Goal: Transaction & Acquisition: Subscribe to service/newsletter

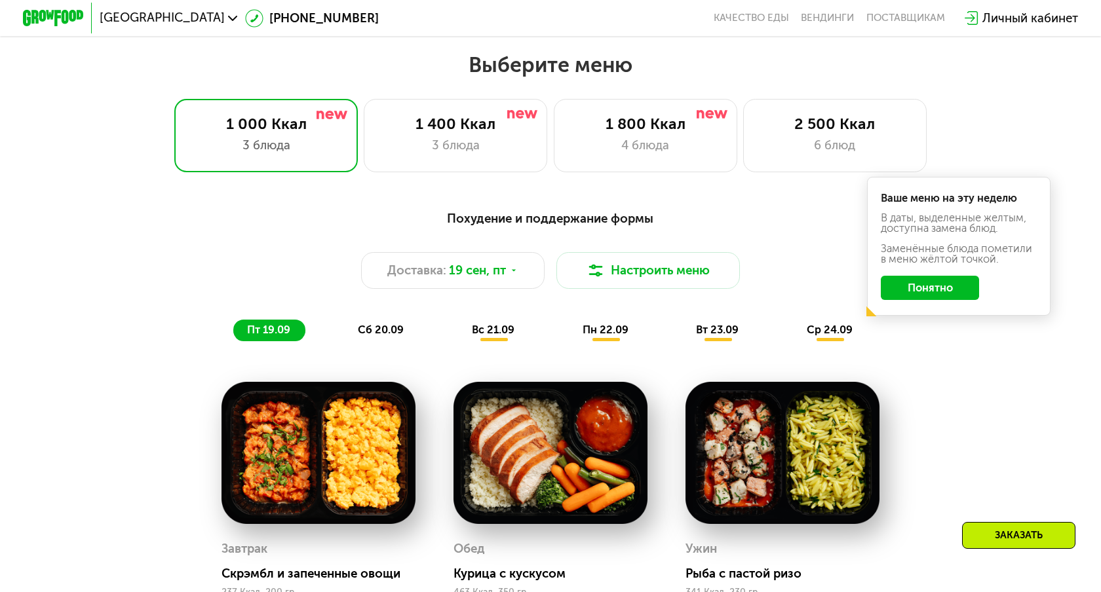
scroll to position [947, 0]
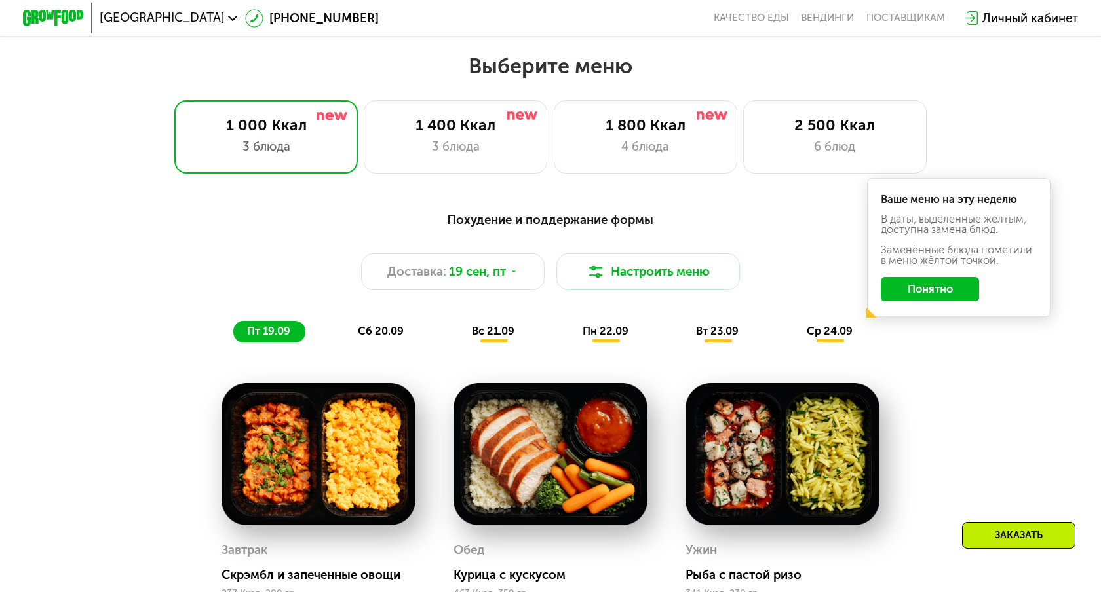
click at [389, 328] on span "сб 20.09" at bounding box center [381, 331] width 46 height 12
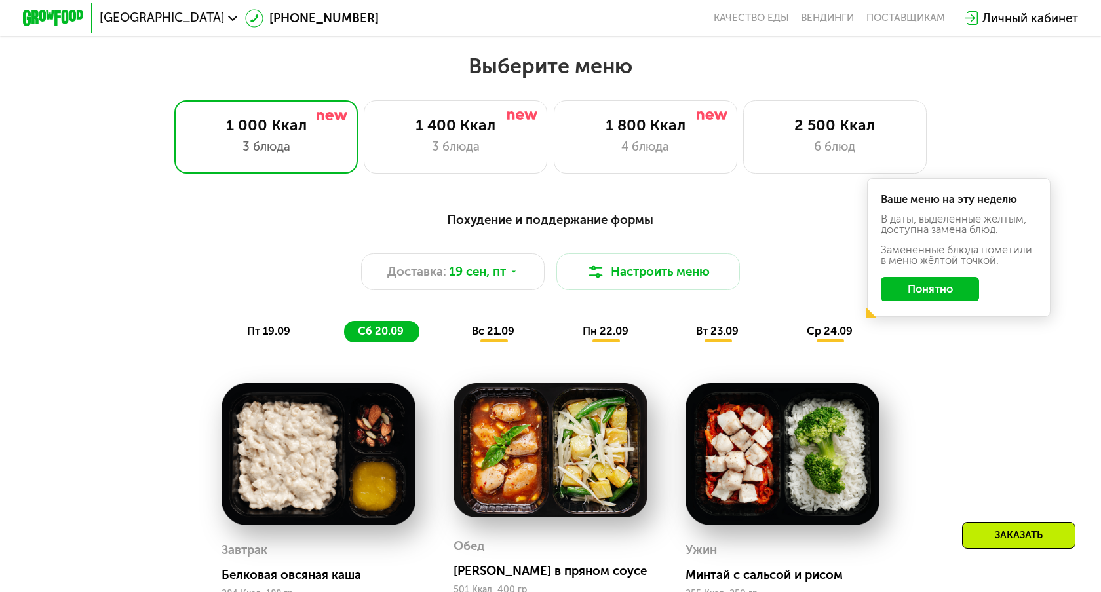
click at [503, 326] on span "вс 21.09" at bounding box center [493, 331] width 43 height 12
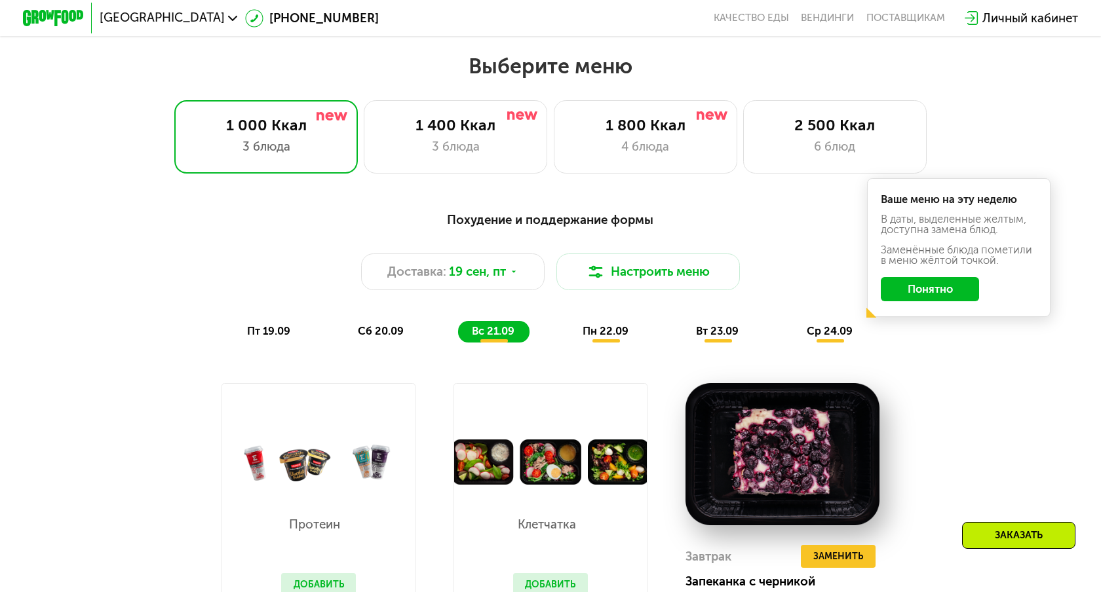
click at [606, 327] on span "пн 22.09" at bounding box center [606, 331] width 46 height 12
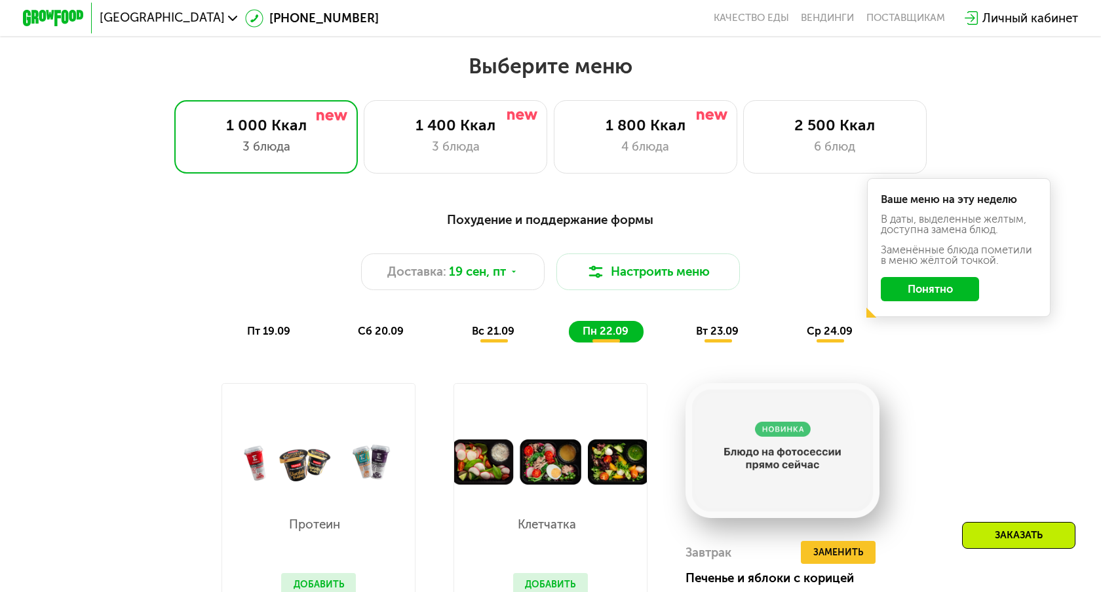
click at [704, 327] on span "вт 23.09" at bounding box center [717, 331] width 43 height 12
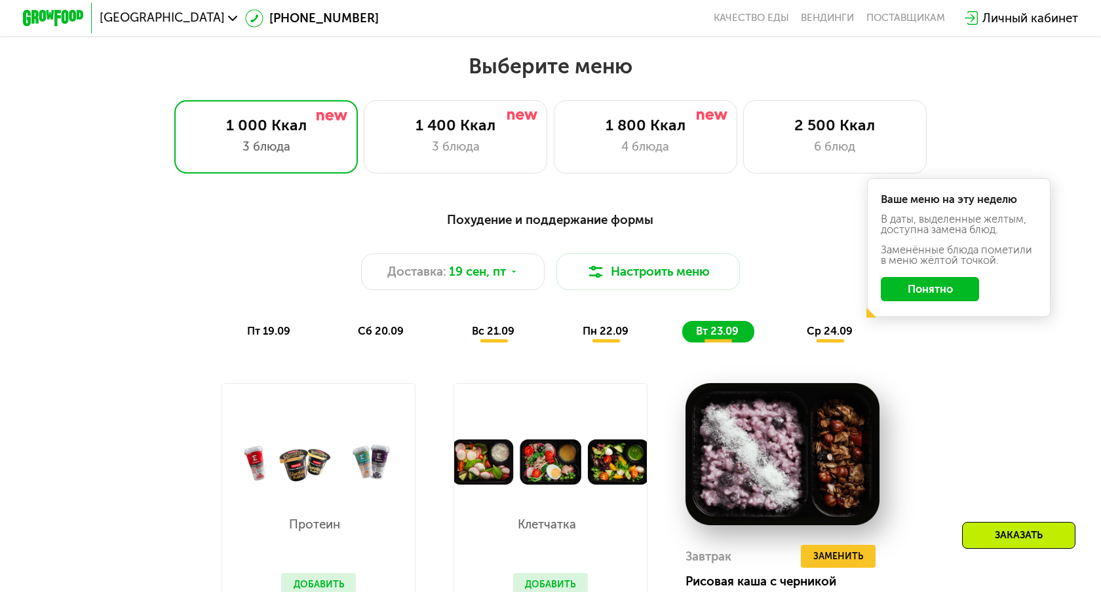
click at [832, 325] on span "ср 24.09" at bounding box center [830, 331] width 46 height 12
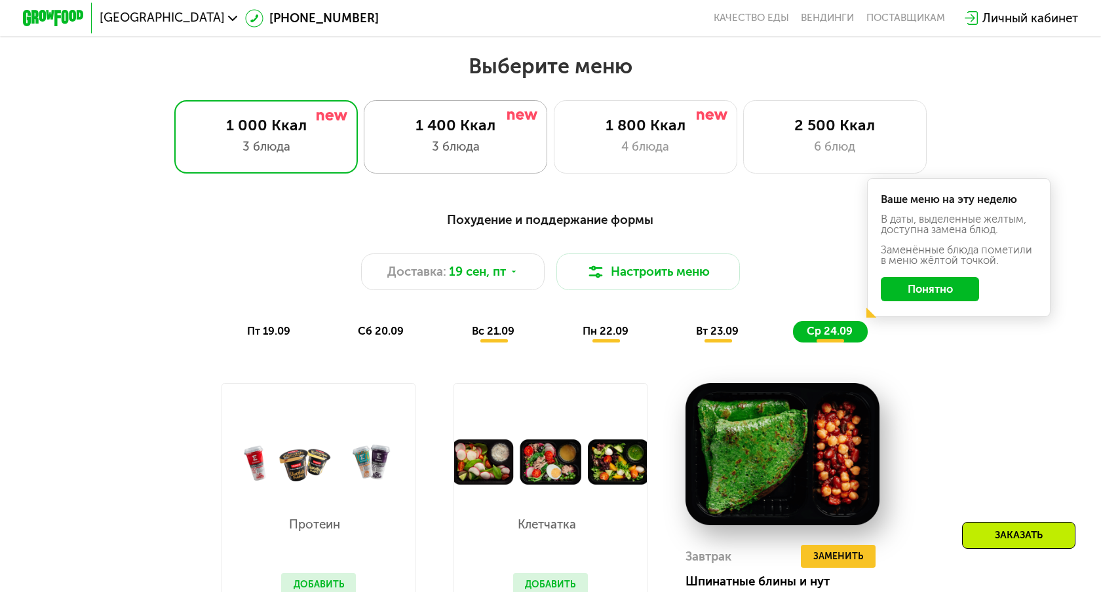
click at [406, 132] on div "1 400 Ккал" at bounding box center [455, 125] width 151 height 18
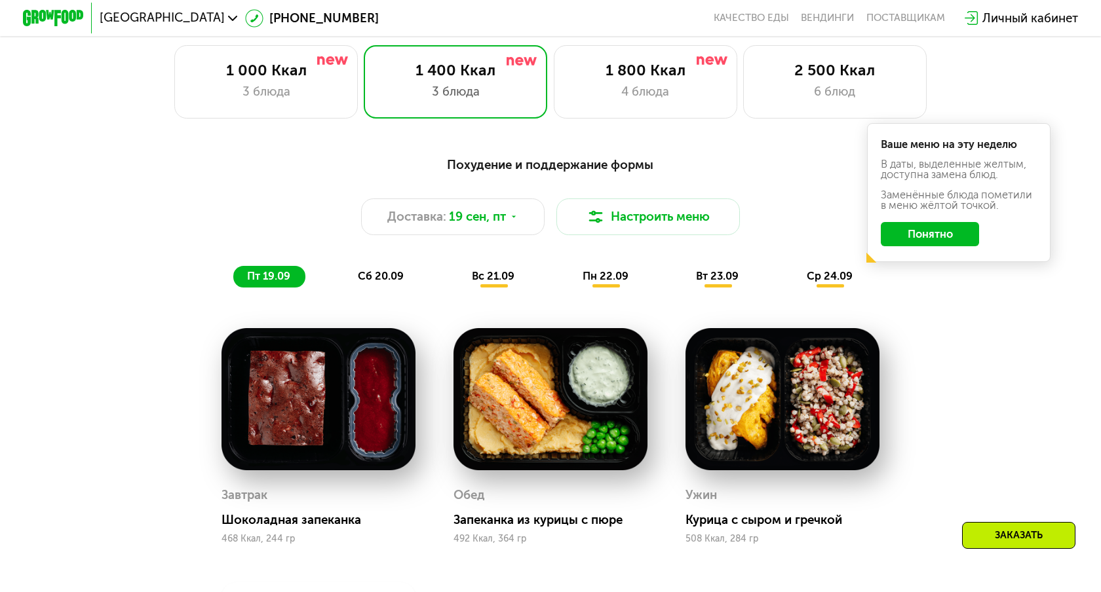
scroll to position [1005, 0]
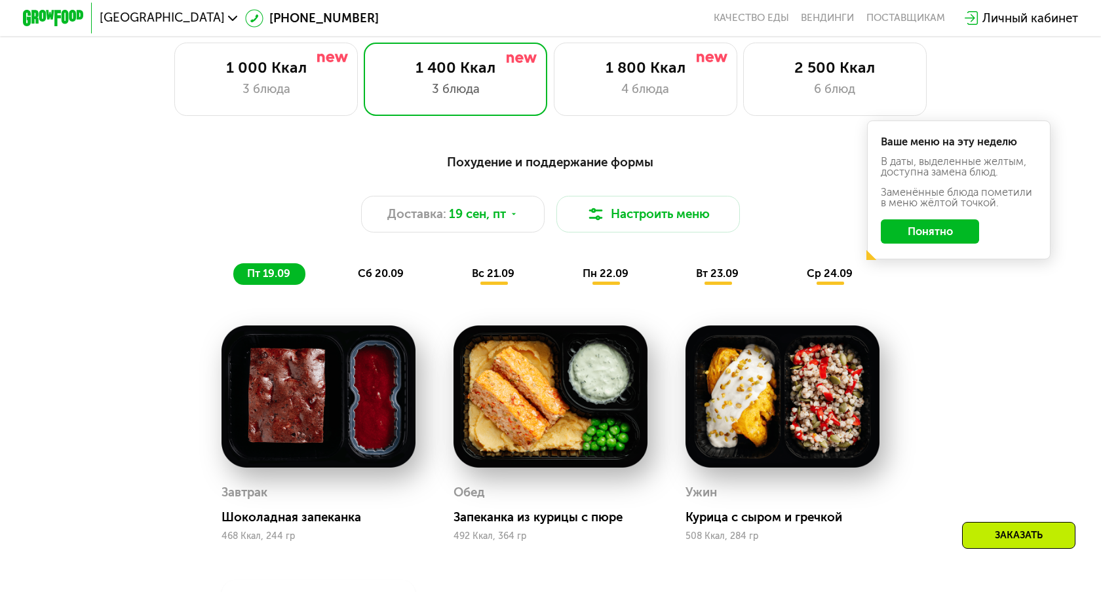
click at [384, 272] on span "сб 20.09" at bounding box center [381, 273] width 46 height 12
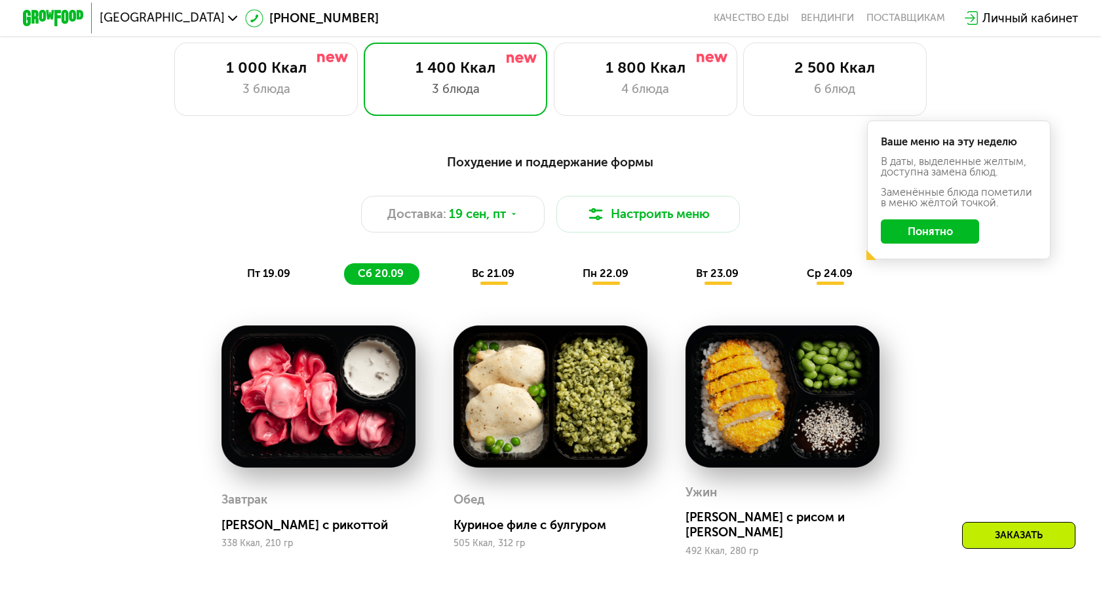
click at [499, 275] on span "вс 21.09" at bounding box center [493, 273] width 43 height 12
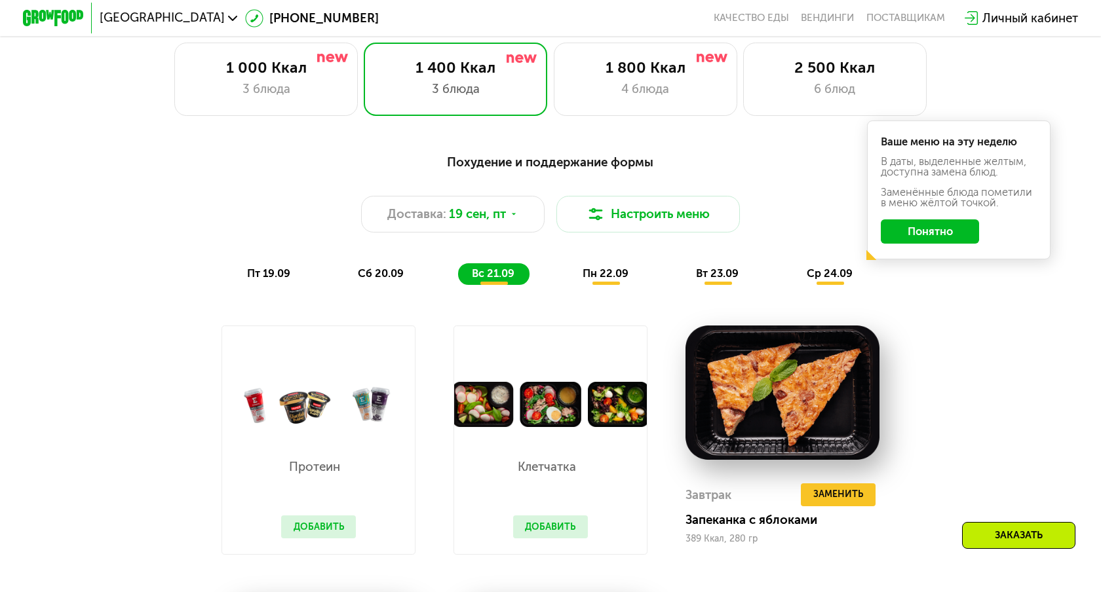
click at [615, 274] on span "пн 22.09" at bounding box center [606, 273] width 46 height 12
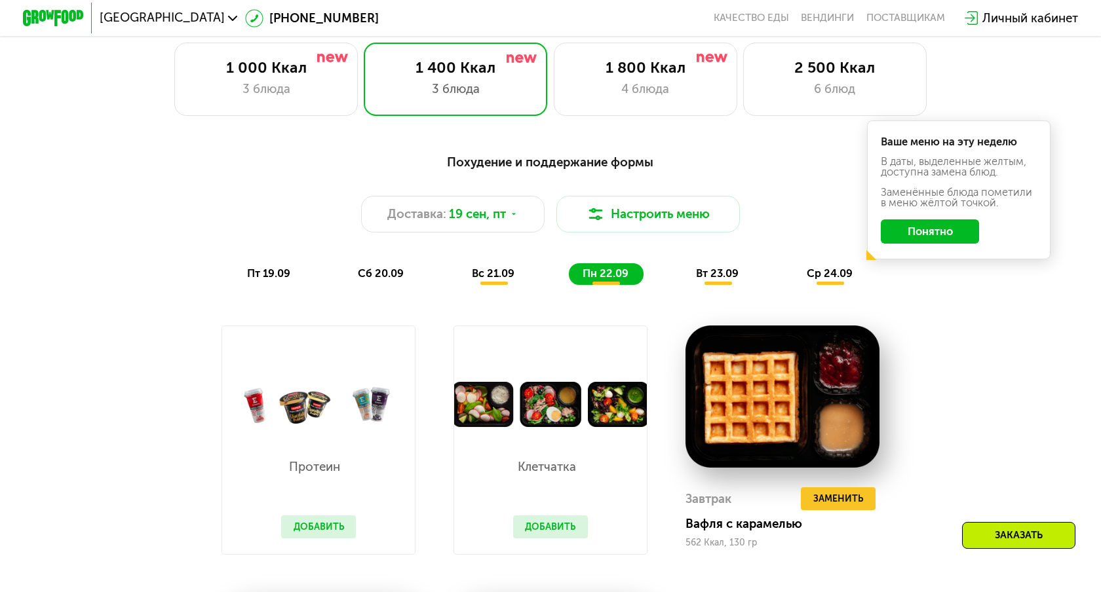
click at [733, 267] on span "вт 23.09" at bounding box center [717, 273] width 43 height 12
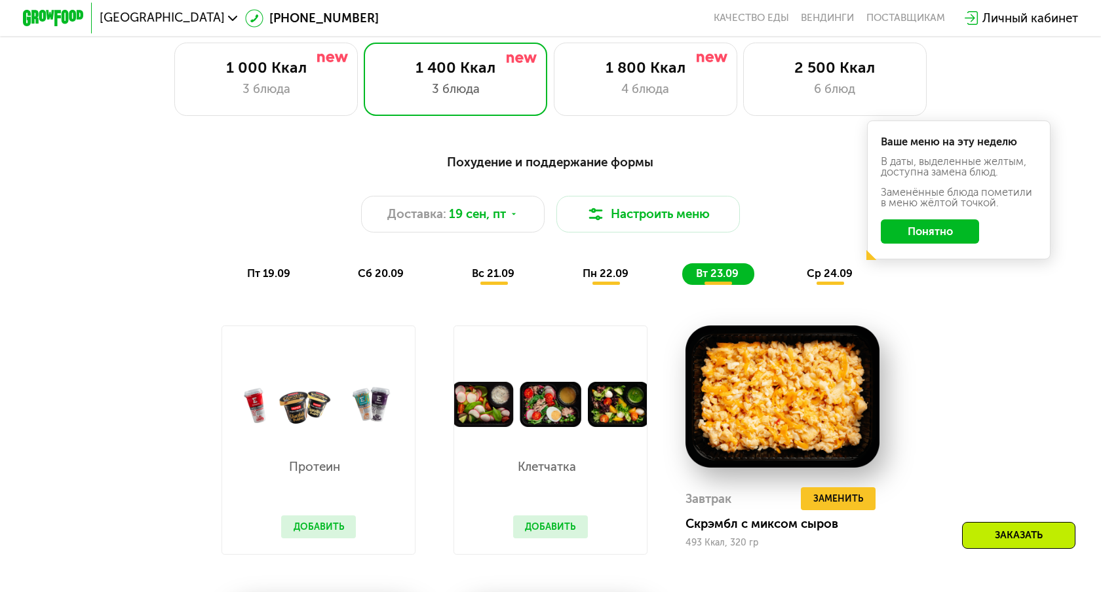
click at [836, 275] on span "ср 24.09" at bounding box center [830, 273] width 46 height 12
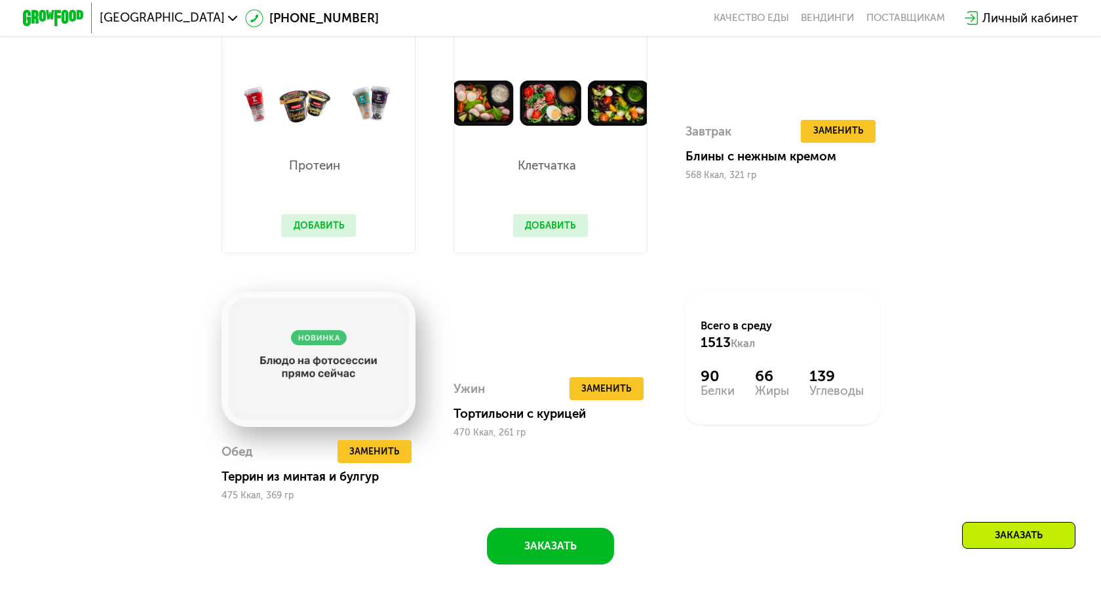
scroll to position [1307, 0]
